Goal: Check status: Check status

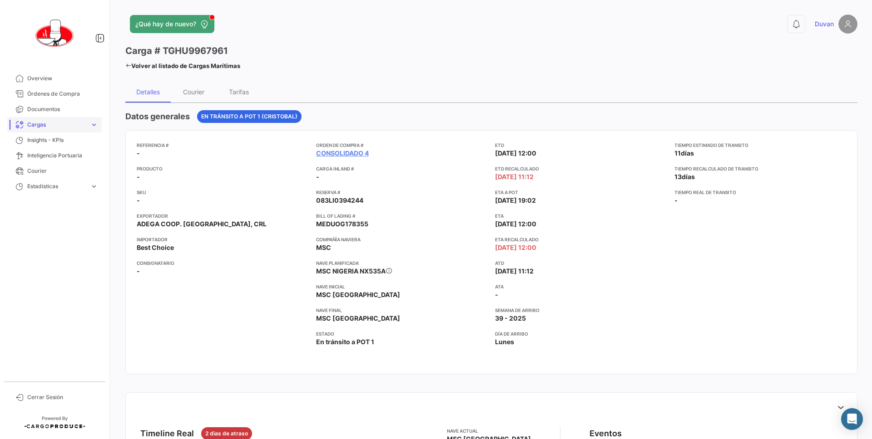
click at [41, 121] on span "Cargas" at bounding box center [56, 125] width 59 height 8
click at [36, 126] on span "Cargas" at bounding box center [56, 125] width 59 height 8
click at [54, 162] on span "Cargas Marítimas" at bounding box center [47, 159] width 46 height 8
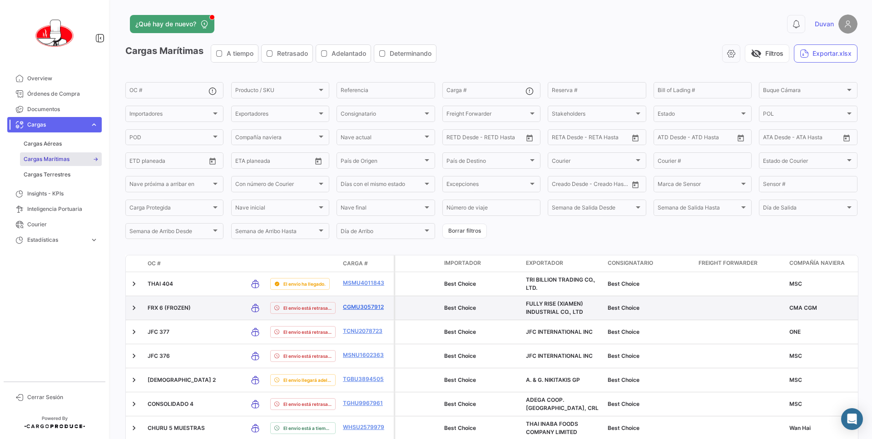
click at [357, 306] on link "CGMU3057912" at bounding box center [366, 307] width 47 height 8
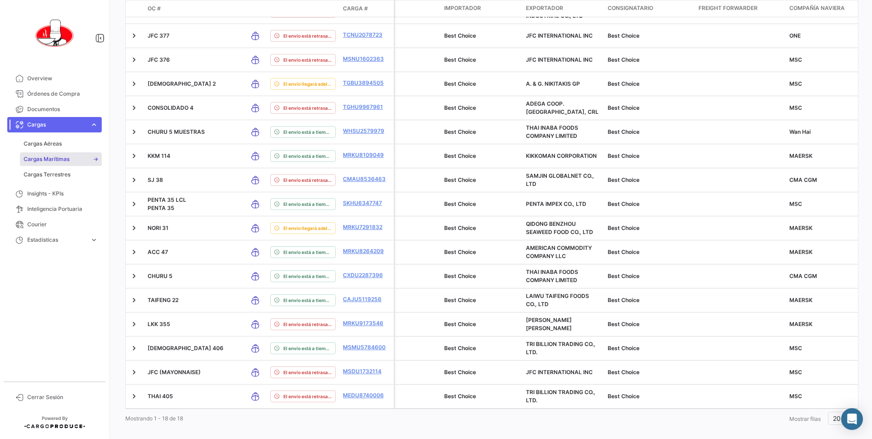
scroll to position [306, 0]
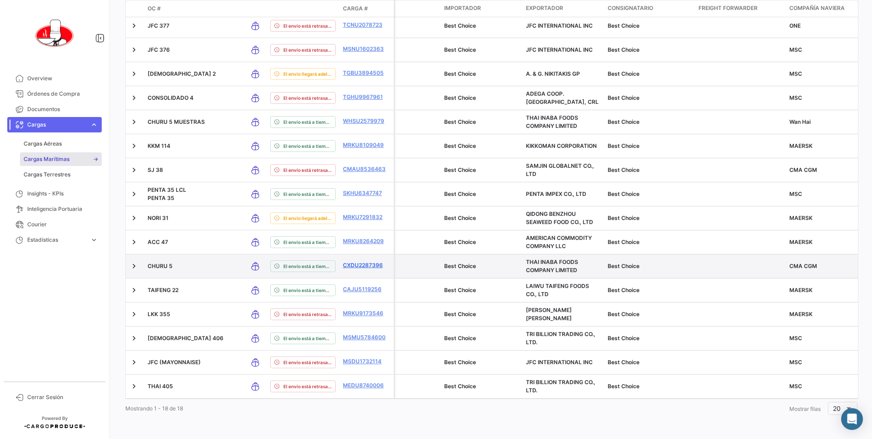
click at [359, 265] on link "CXDU2287396" at bounding box center [366, 265] width 47 height 8
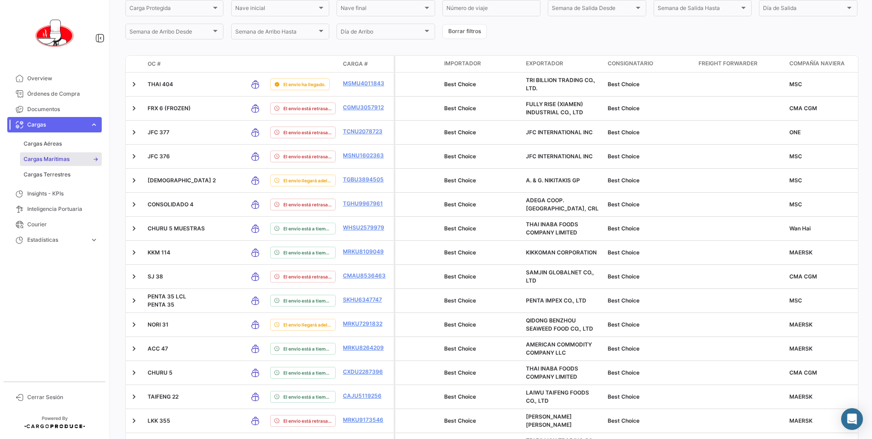
scroll to position [218, 0]
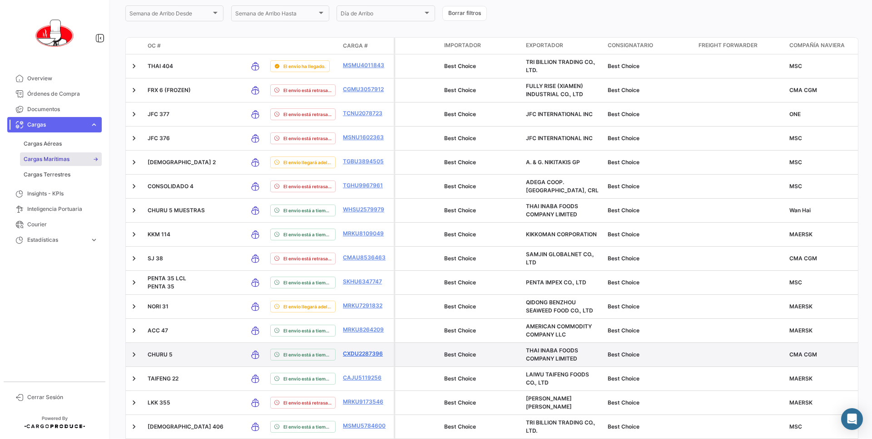
click at [360, 354] on link "CXDU2287396" at bounding box center [366, 354] width 47 height 8
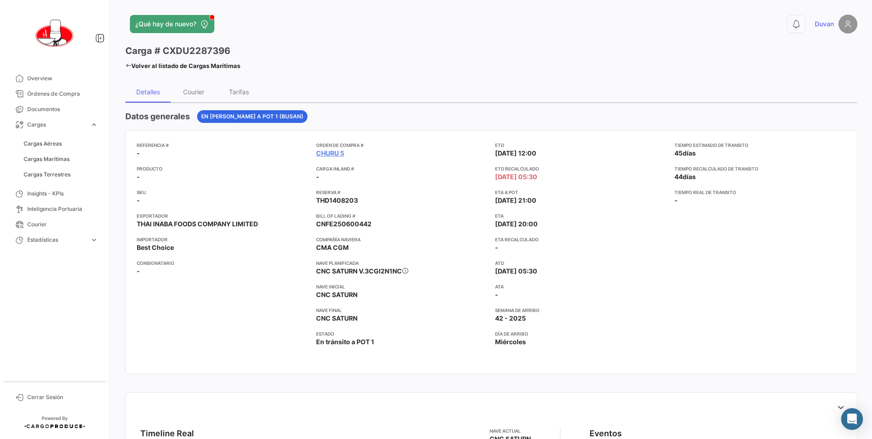
click at [714, 280] on div "Tiempo estimado de [PERSON_NAME] 45 [PERSON_NAME] Tiempo recalculado de [PERSON…" at bounding box center [760, 253] width 172 height 222
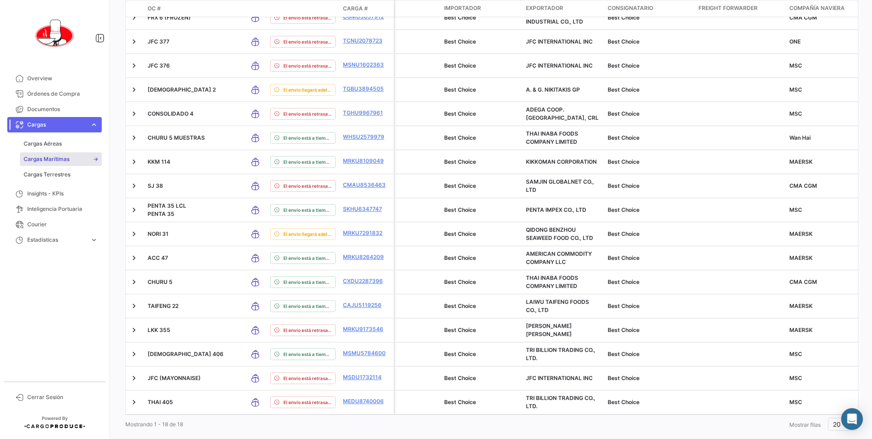
scroll to position [306, 0]
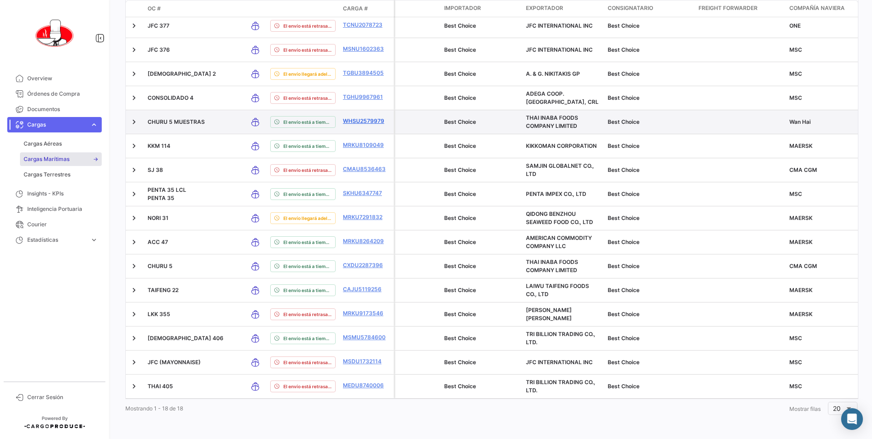
click at [367, 122] on link "WHSU2579979" at bounding box center [366, 121] width 47 height 8
